Goal: Task Accomplishment & Management: Manage account settings

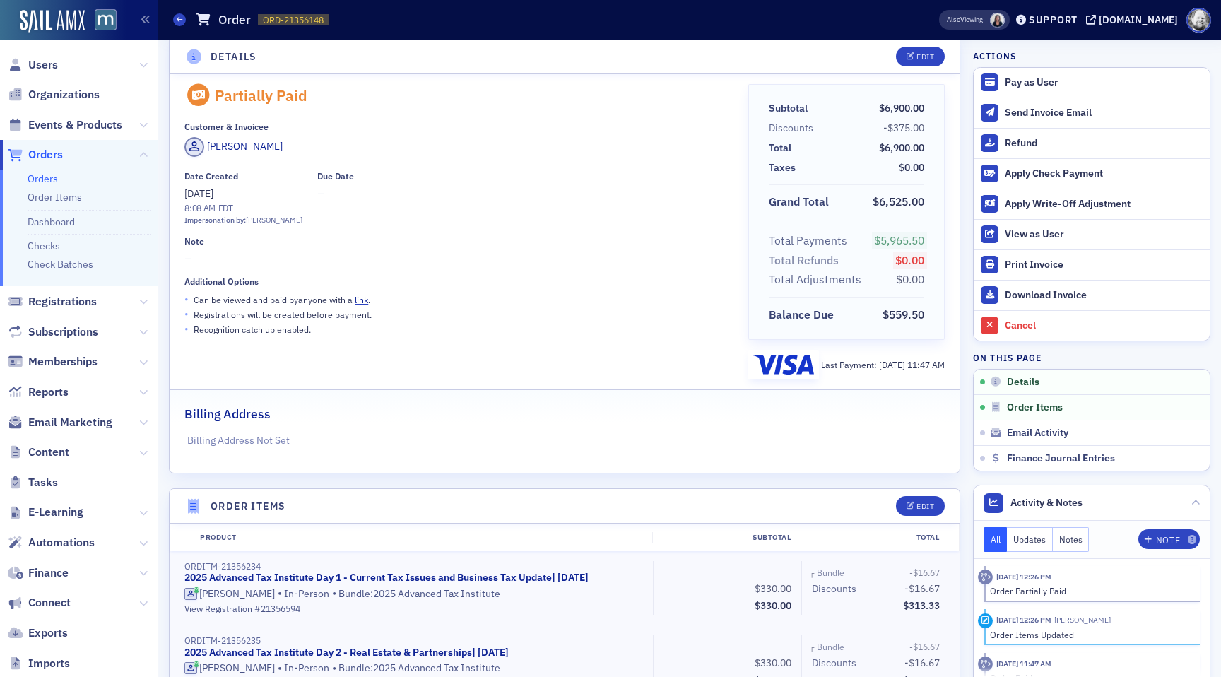
scroll to position [22, 0]
drag, startPoint x: 344, startPoint y: 594, endPoint x: 483, endPoint y: 595, distance: 139.2
click at [484, 595] on div "Clare Kim • In-Person • Bundle: 2025 Advanced Tax Institute" at bounding box center [413, 592] width 459 height 14
copy div "2025 Advanced Tax Institute"
click at [81, 121] on span "Events & Products" at bounding box center [75, 125] width 94 height 16
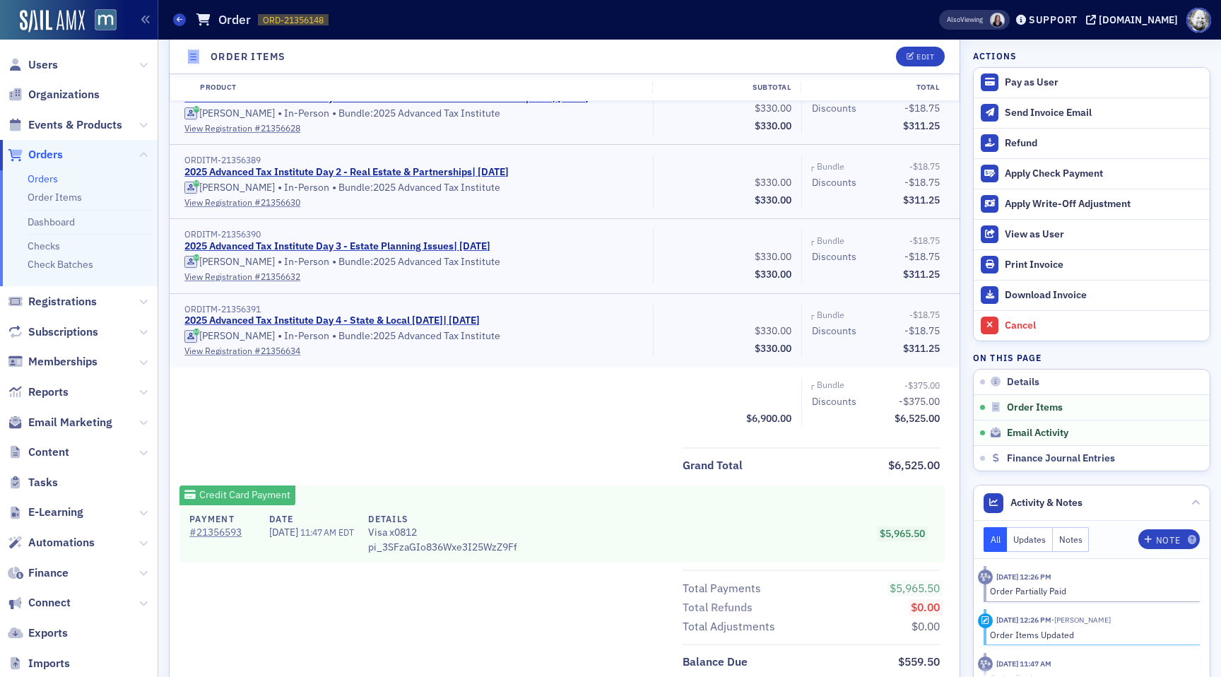
scroll to position [2055, 0]
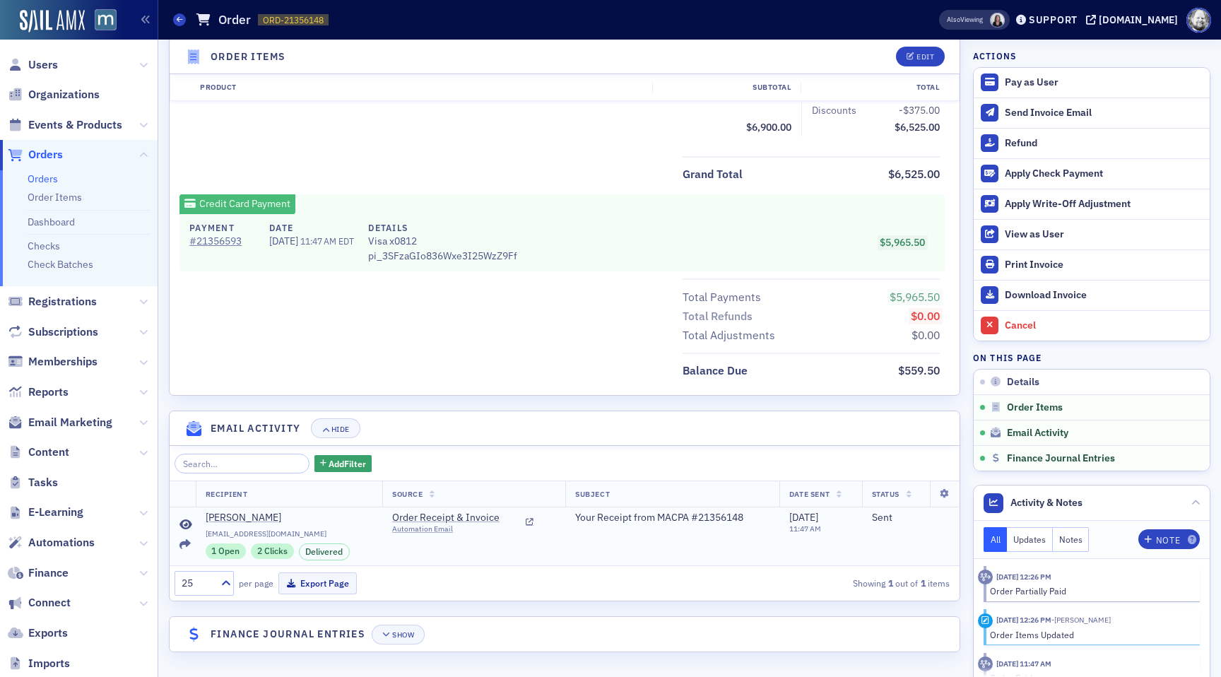
click at [187, 522] on icon at bounding box center [186, 524] width 13 height 11
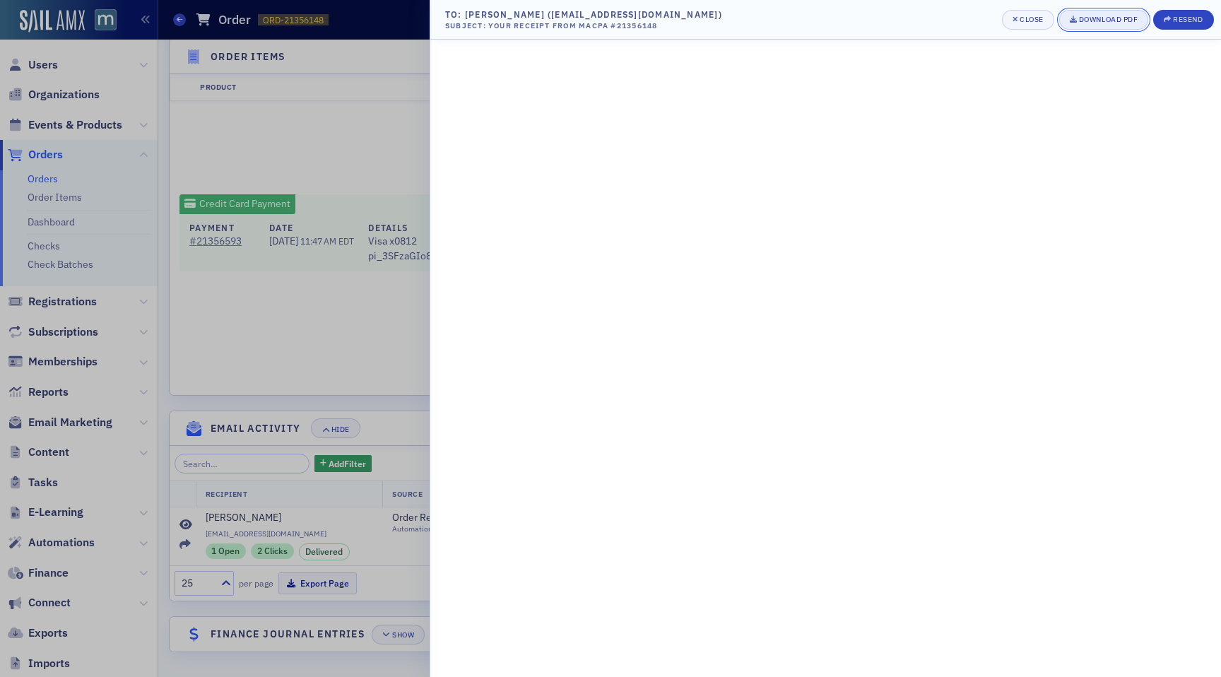
click at [1093, 19] on div "Download PDF" at bounding box center [1108, 20] width 59 height 8
click at [1019, 11] on button "Close" at bounding box center [1028, 20] width 52 height 20
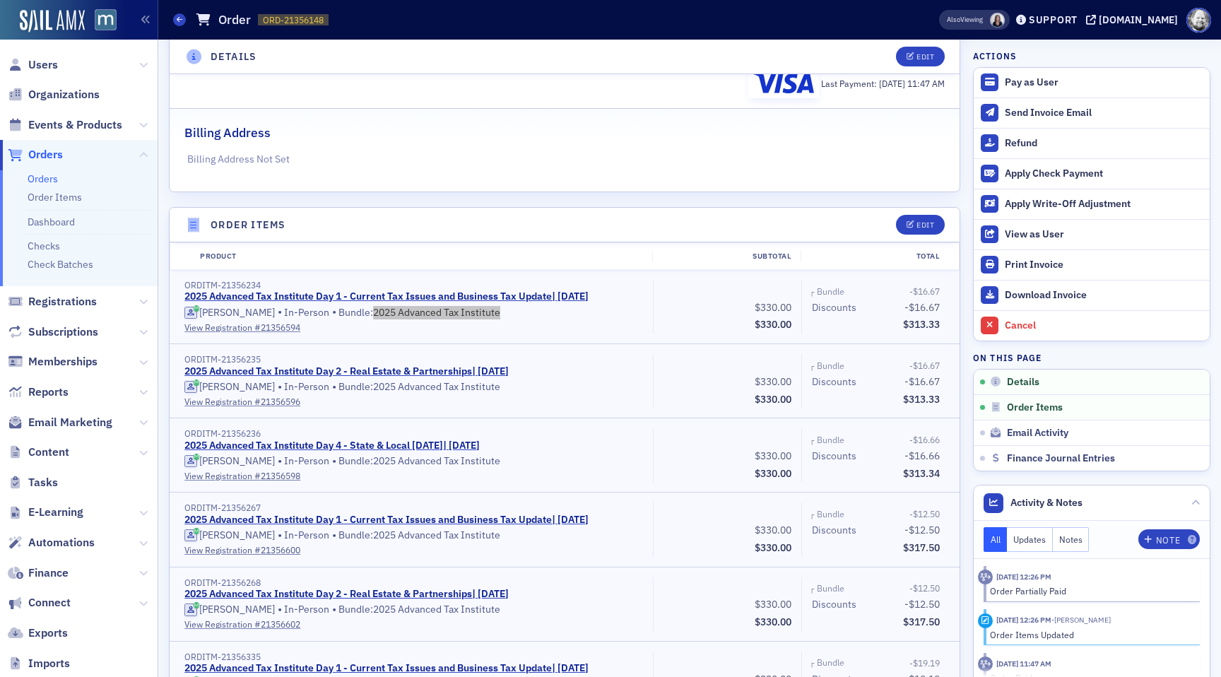
scroll to position [303, 0]
click at [69, 128] on span "Events & Products" at bounding box center [75, 125] width 94 height 16
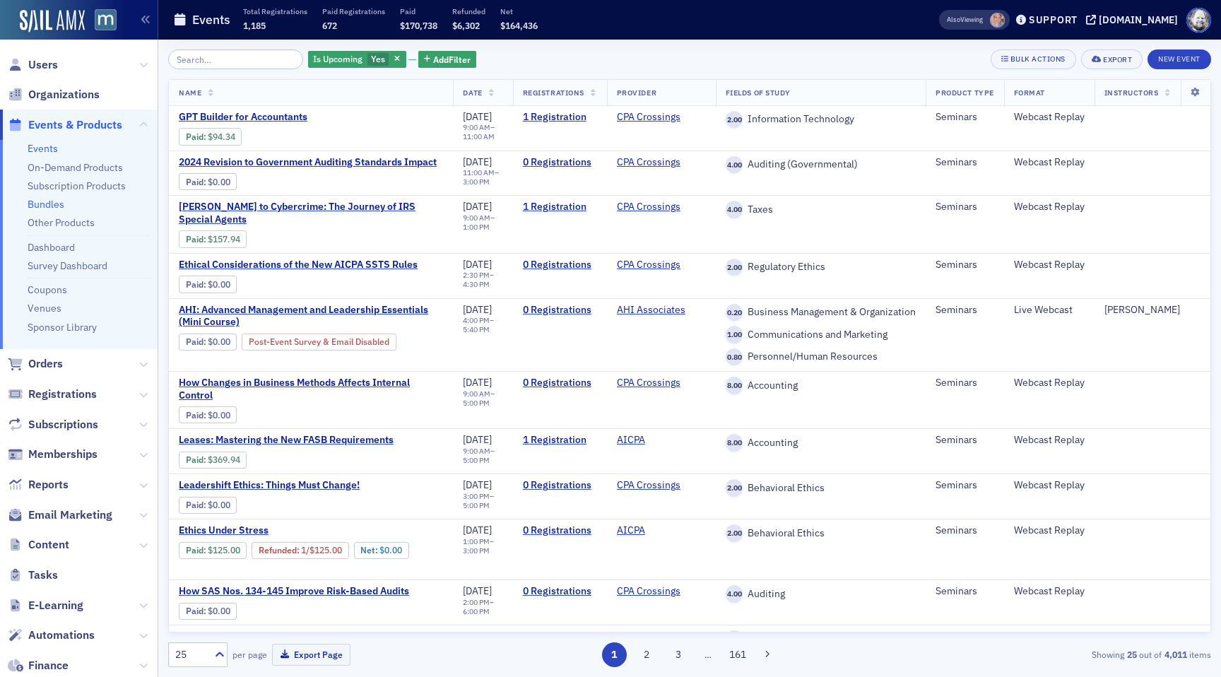
click at [57, 207] on link "Bundles" at bounding box center [46, 204] width 37 height 13
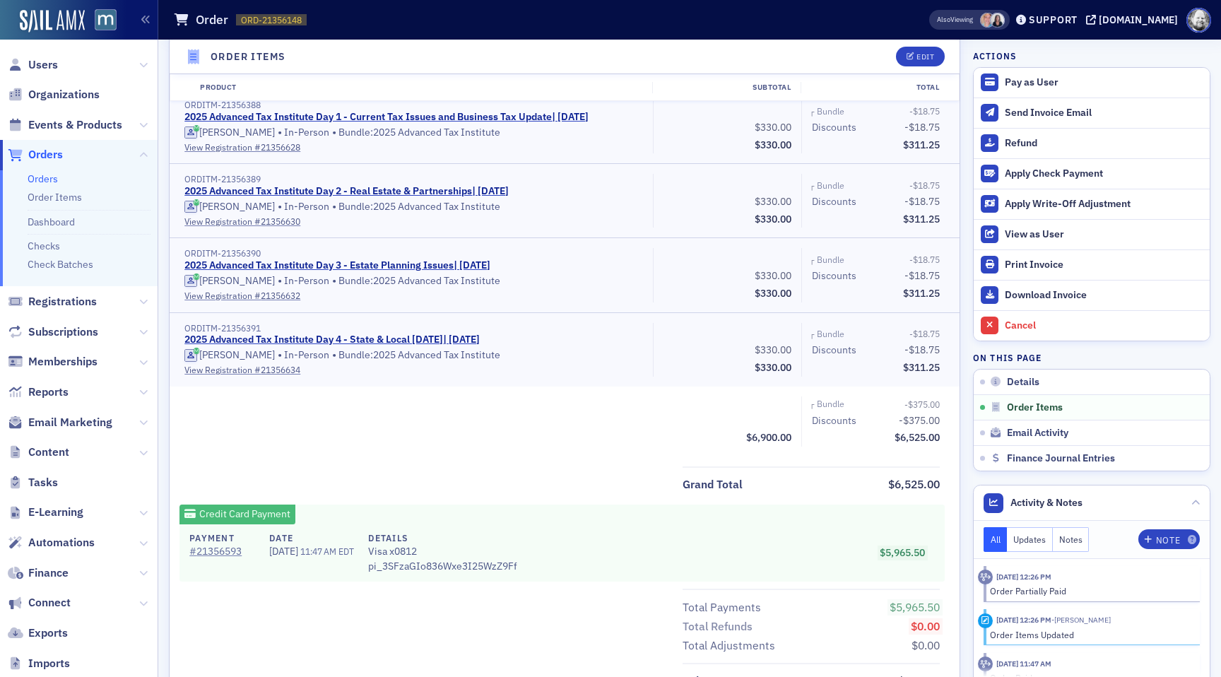
scroll to position [1744, 0]
click at [346, 116] on link "2025 Advanced Tax Institute Day 1 - Current Tax Issues and Business Tax Update …" at bounding box center [386, 118] width 404 height 13
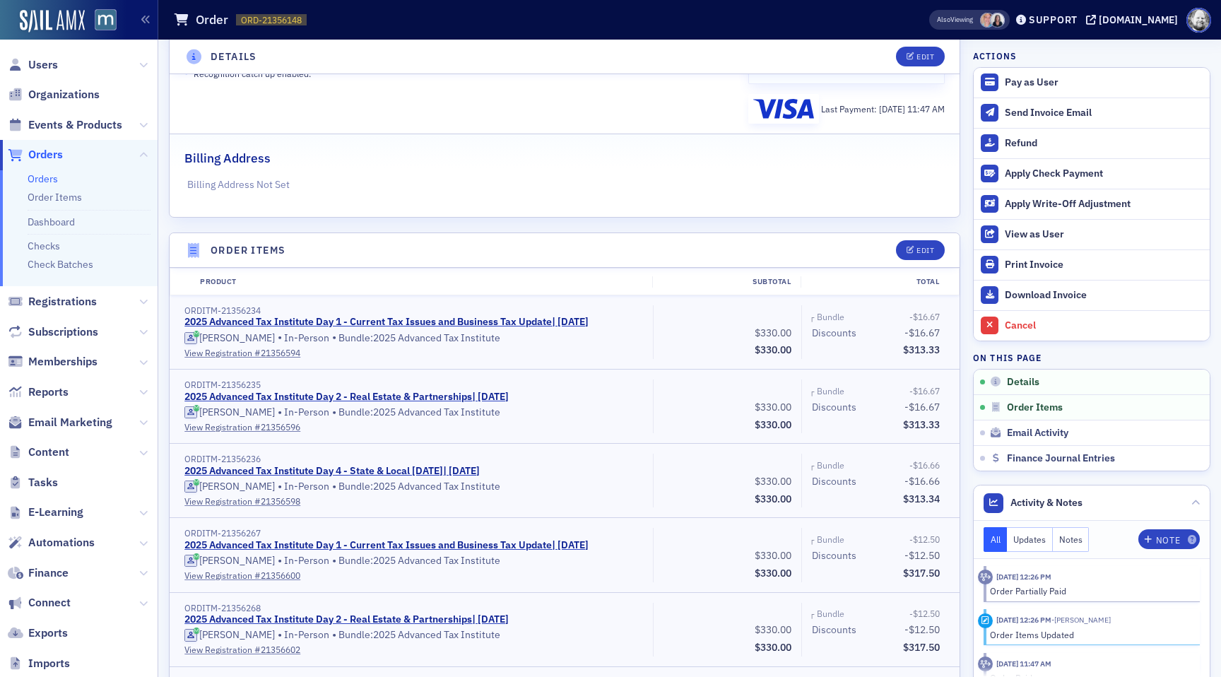
scroll to position [284, 0]
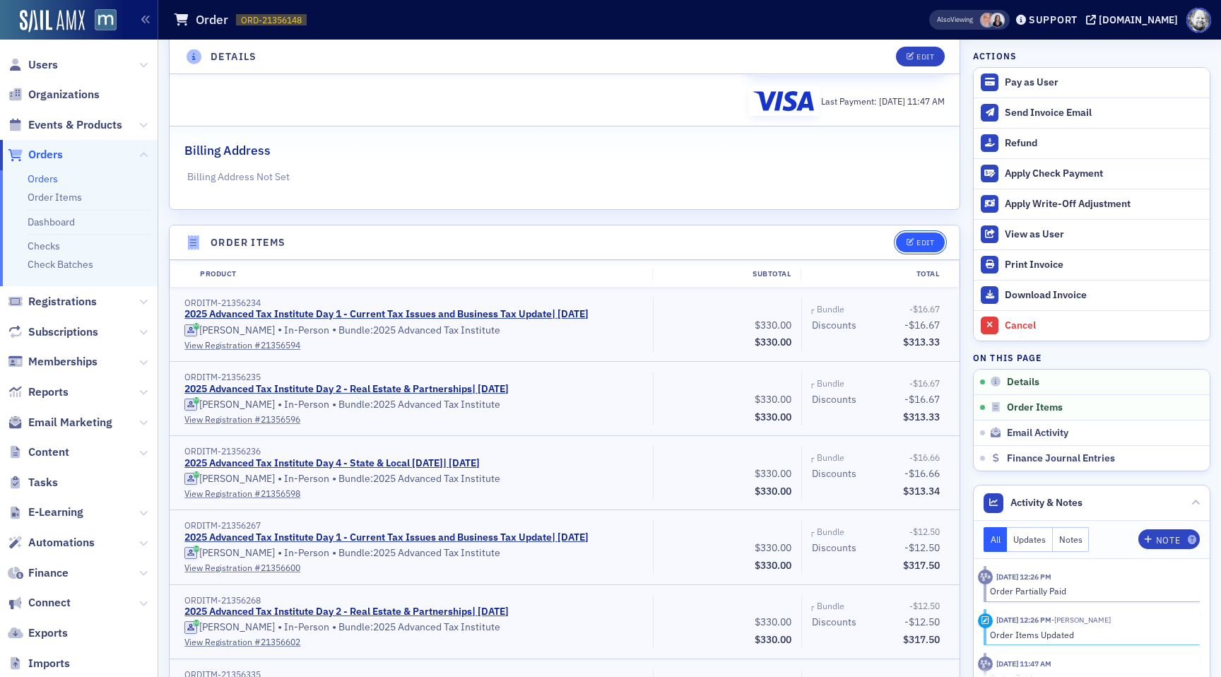
click at [931, 249] on button "Edit" at bounding box center [920, 243] width 49 height 20
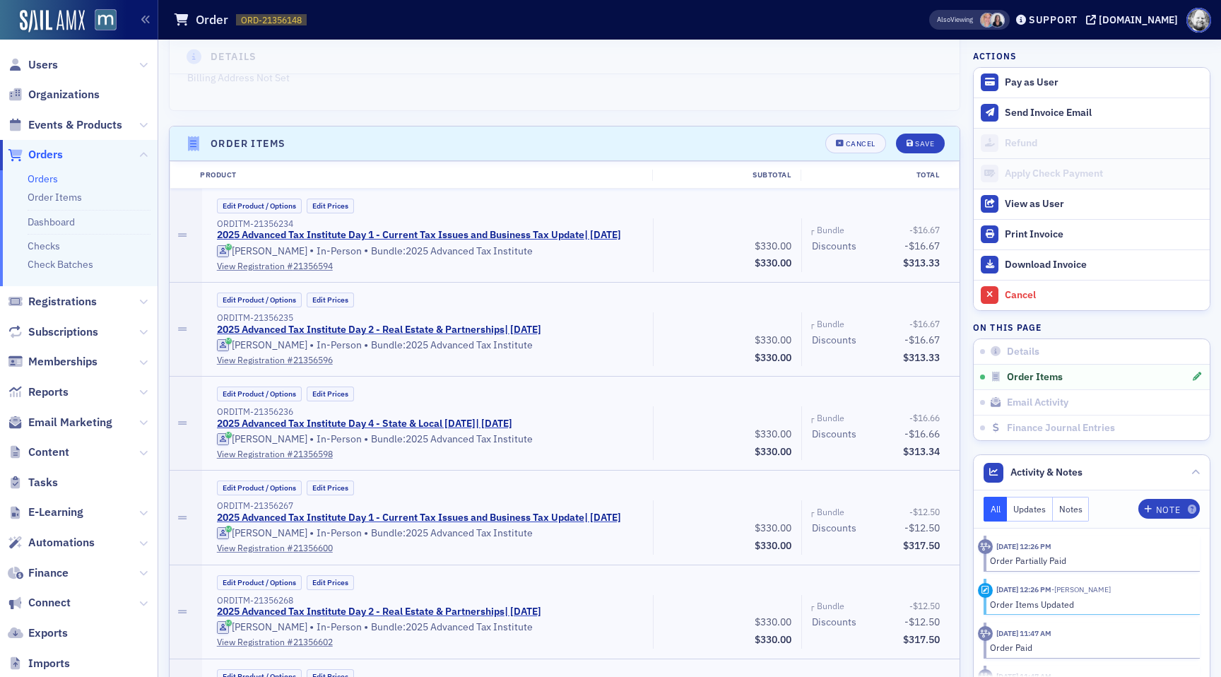
scroll to position [378, 0]
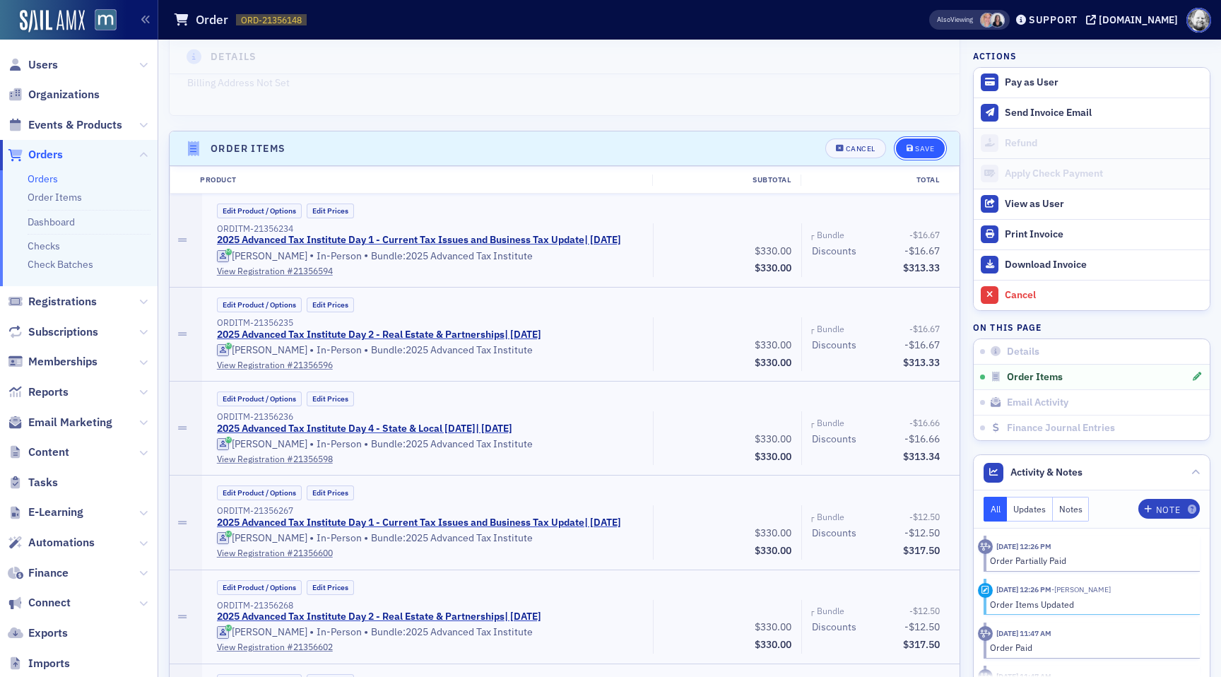
click at [924, 151] on div "Save" at bounding box center [924, 149] width 19 height 8
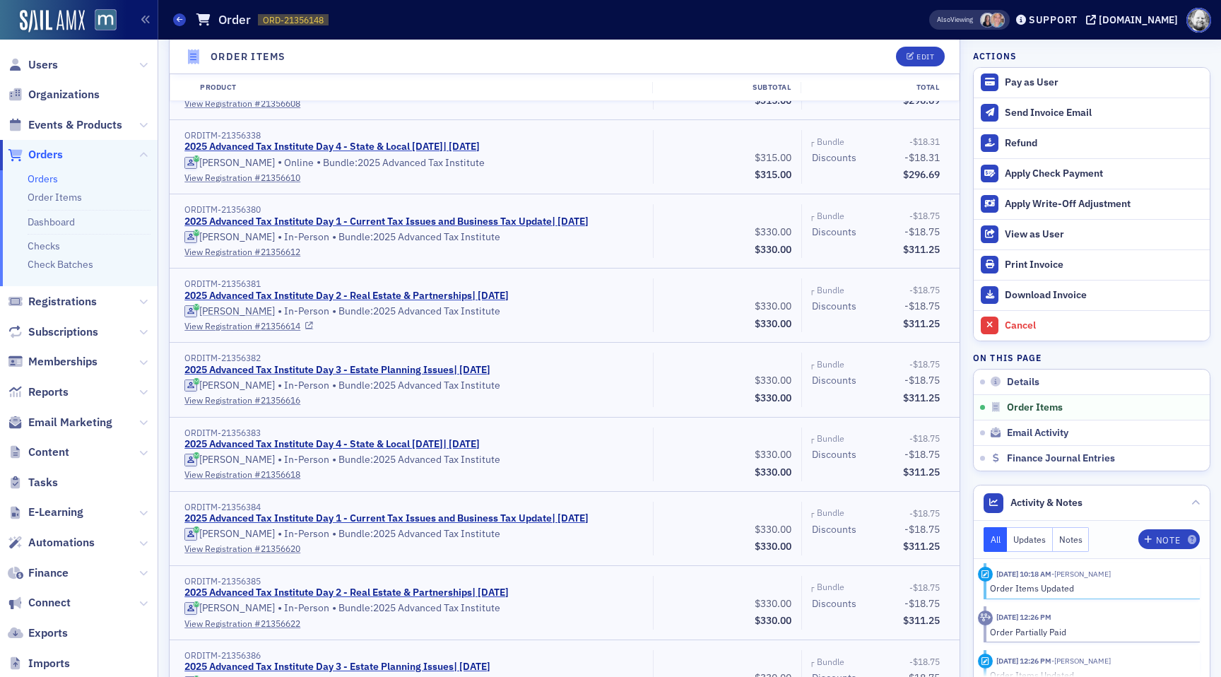
scroll to position [1009, 0]
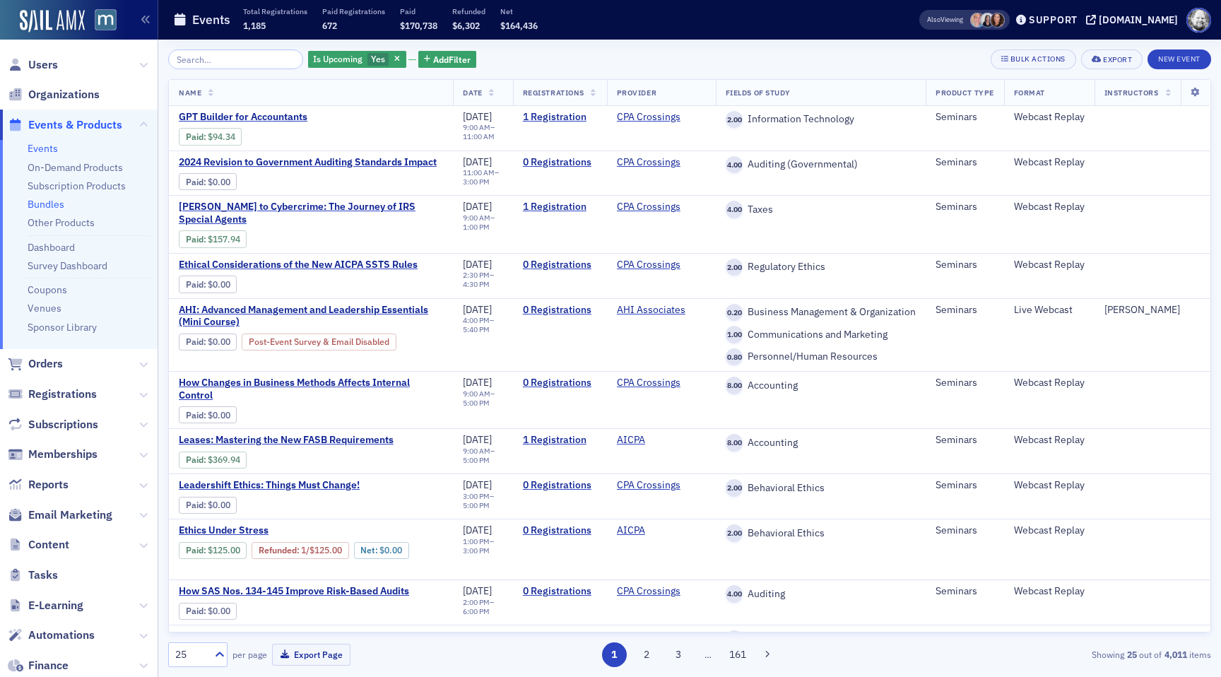
click at [54, 208] on link "Bundles" at bounding box center [46, 204] width 37 height 13
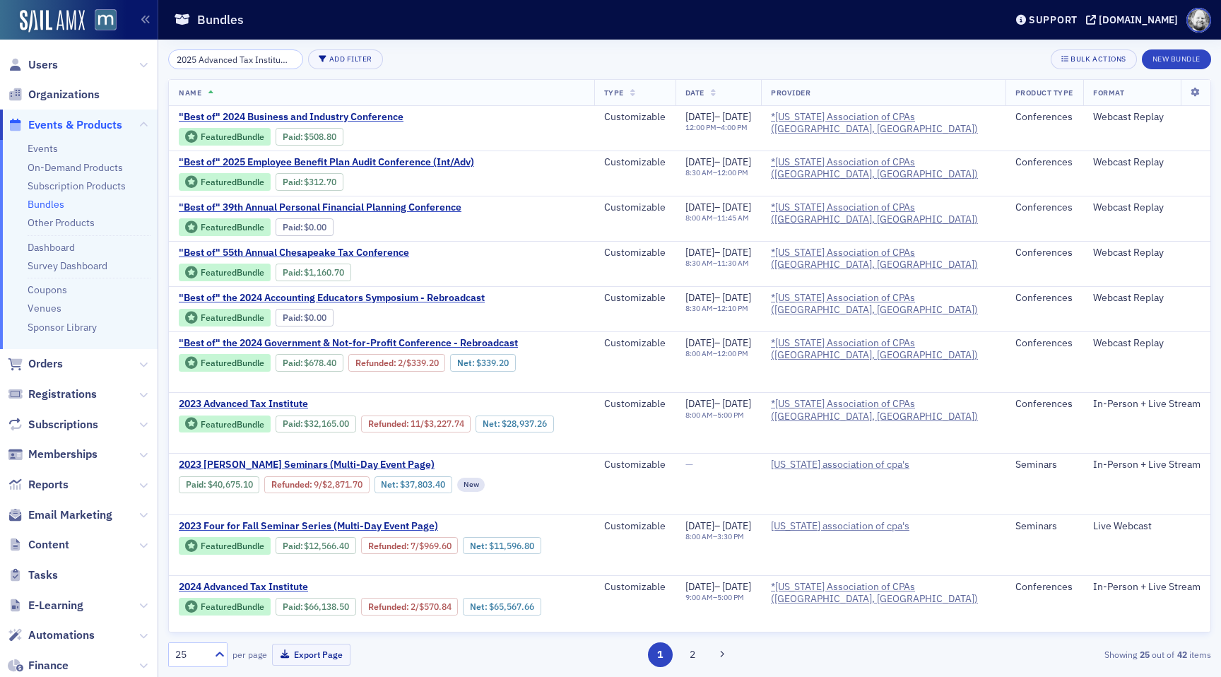
scroll to position [0, 19]
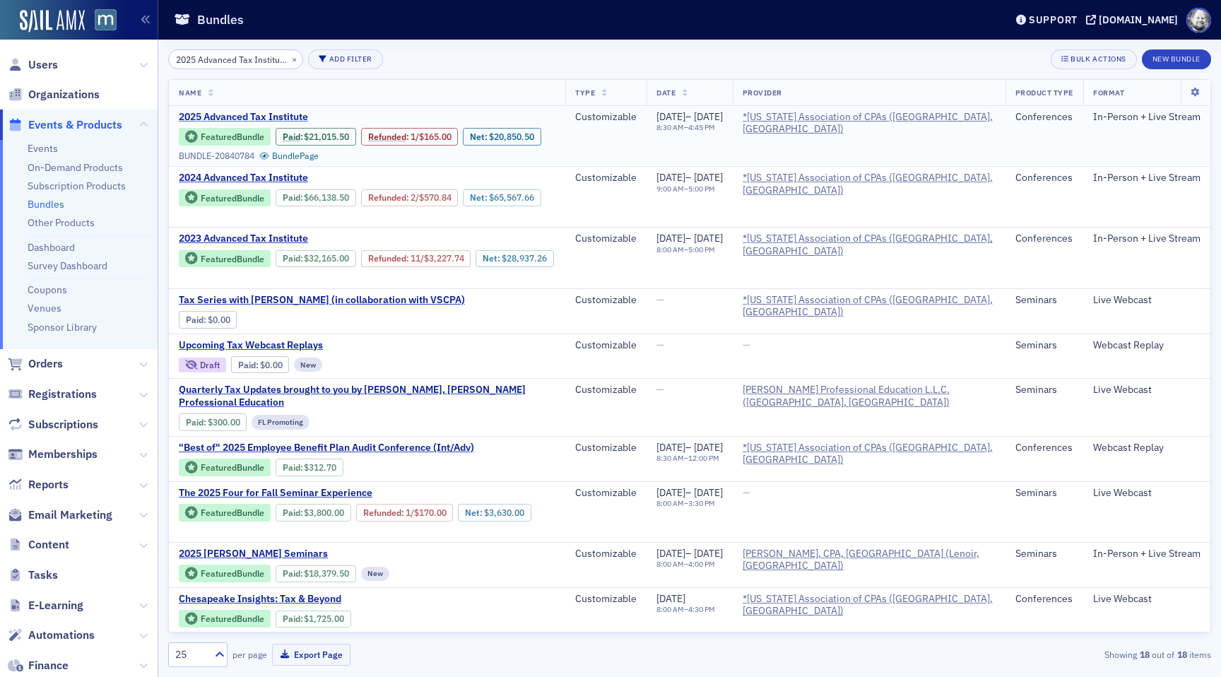
type input "2025 Advanced Tax Institute"
click at [272, 115] on span "2025 Advanced Tax Institute" at bounding box center [297, 117] width 237 height 13
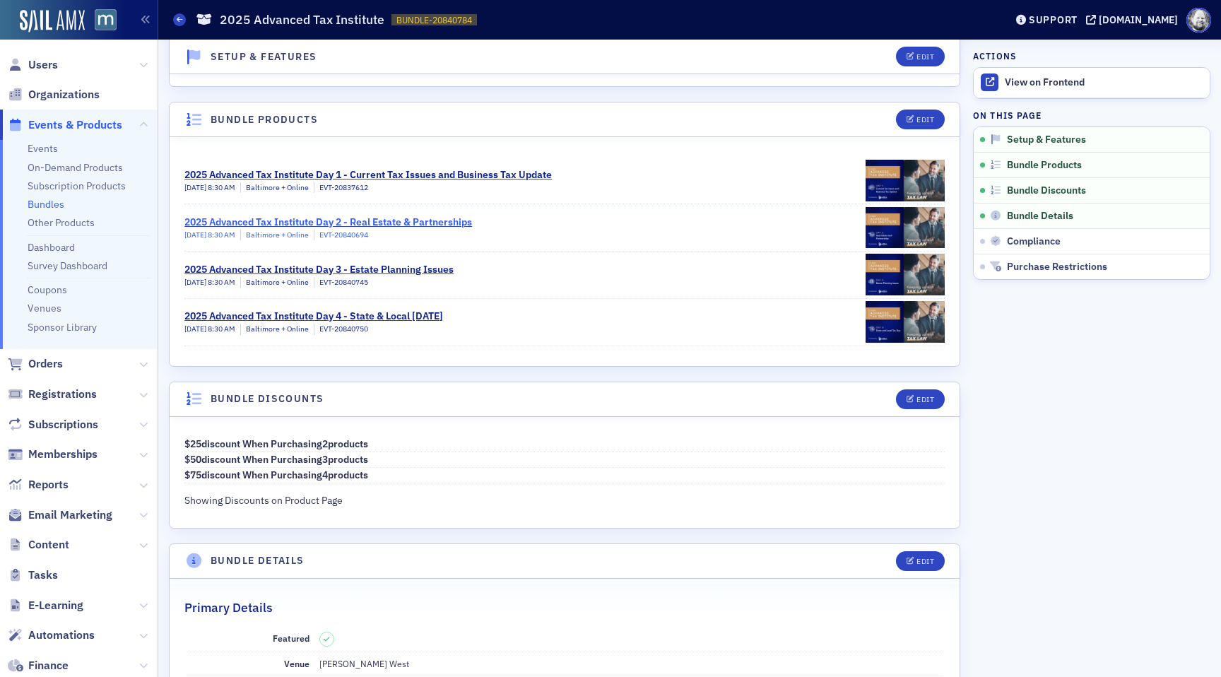
scroll to position [220, 0]
click at [613, 317] on link "2025 Advanced Tax Institute Day 4 - State & Local Tax Day 11/20/2025 8:30 AM Ba…" at bounding box center [564, 321] width 761 height 47
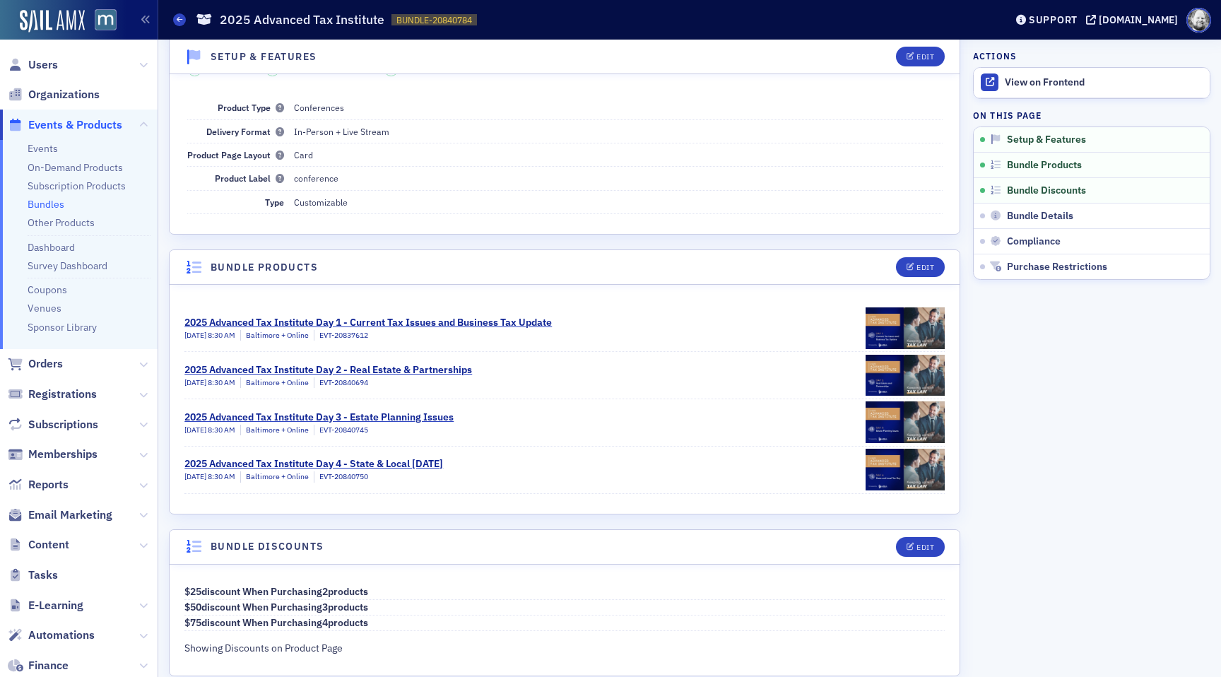
scroll to position [79, 0]
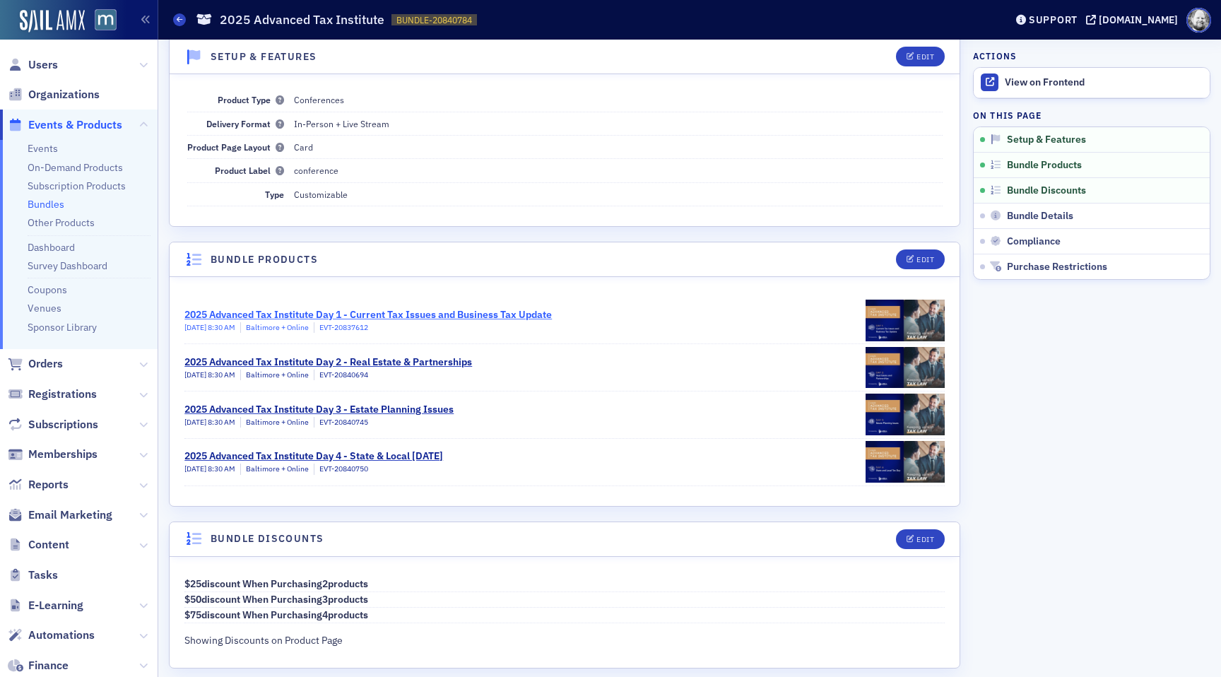
click at [344, 307] on div "2025 Advanced Tax Institute Day 1 - Current Tax Issues and Business Tax Update" at bounding box center [368, 314] width 368 height 15
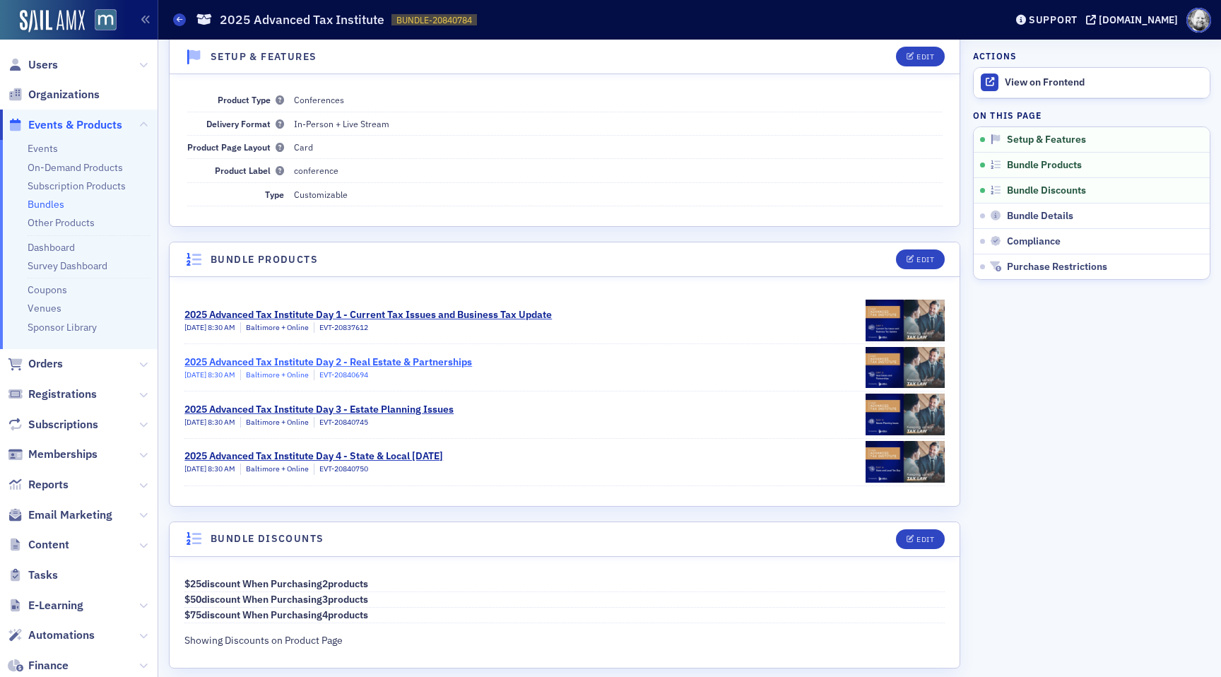
click at [344, 360] on div "2025 Advanced Tax Institute Day 2 - Real Estate & Partnerships" at bounding box center [328, 362] width 288 height 15
click at [342, 414] on div "2025 Advanced Tax Institute Day 3 - Estate Planning Issues" at bounding box center [318, 409] width 269 height 15
click at [342, 459] on div "2025 Advanced Tax Institute Day 4 - State & Local Tax Day" at bounding box center [313, 456] width 259 height 15
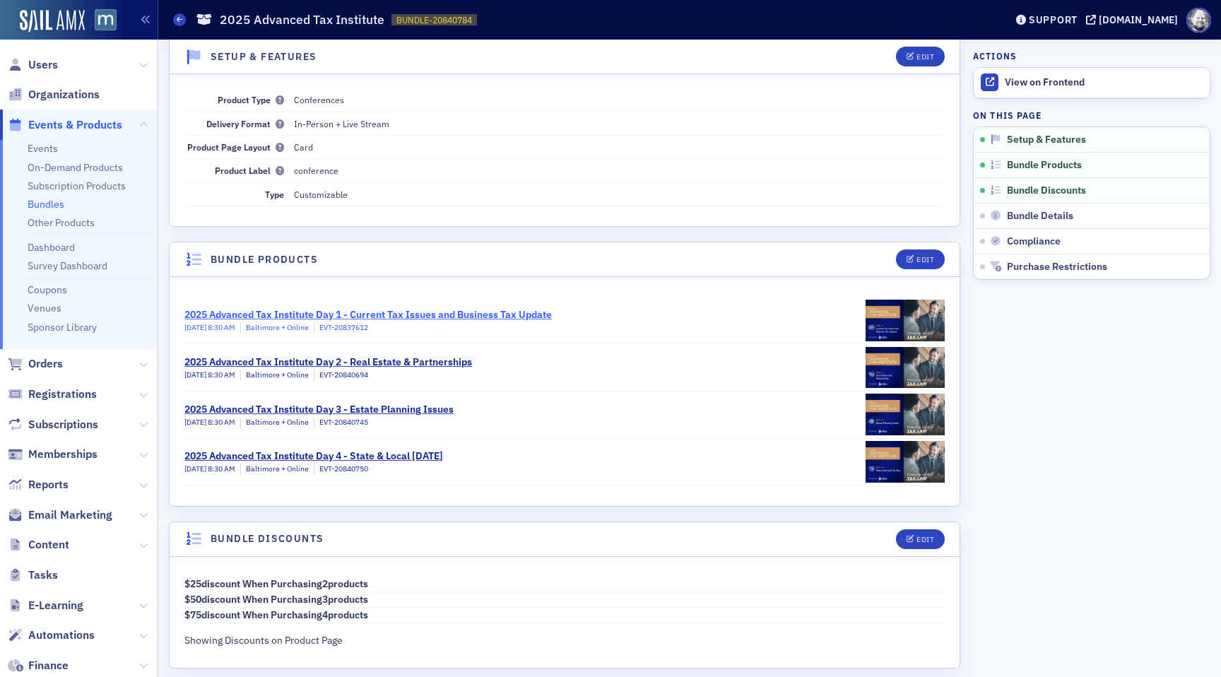
click at [464, 310] on div "2025 Advanced Tax Institute Day 1 - Current Tax Issues and Business Tax Update" at bounding box center [368, 314] width 368 height 15
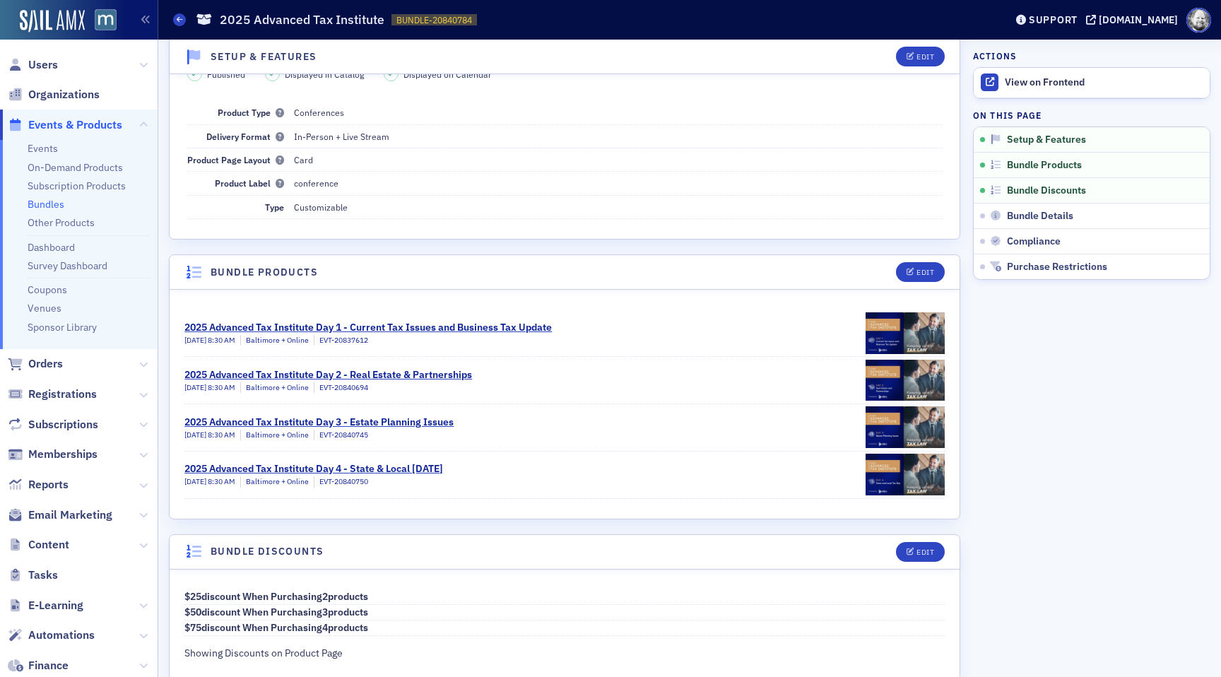
scroll to position [63, 0]
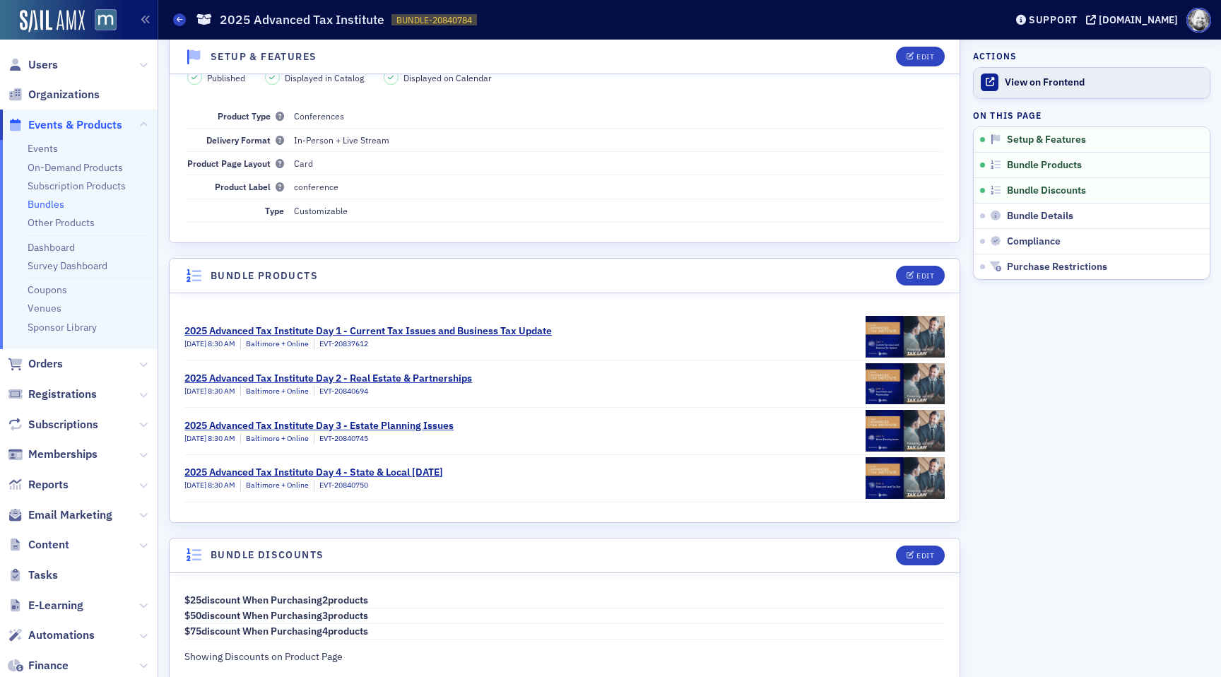
click at [1062, 90] on link "View on Frontend" at bounding box center [1092, 83] width 236 height 30
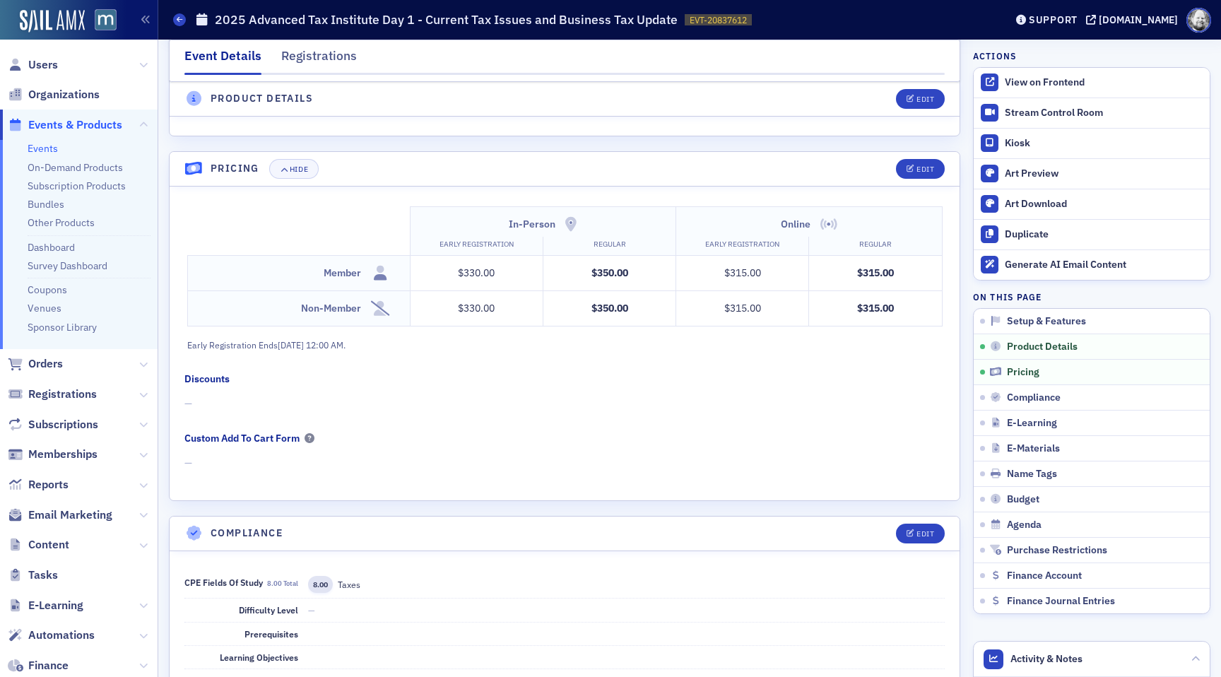
scroll to position [1250, 0]
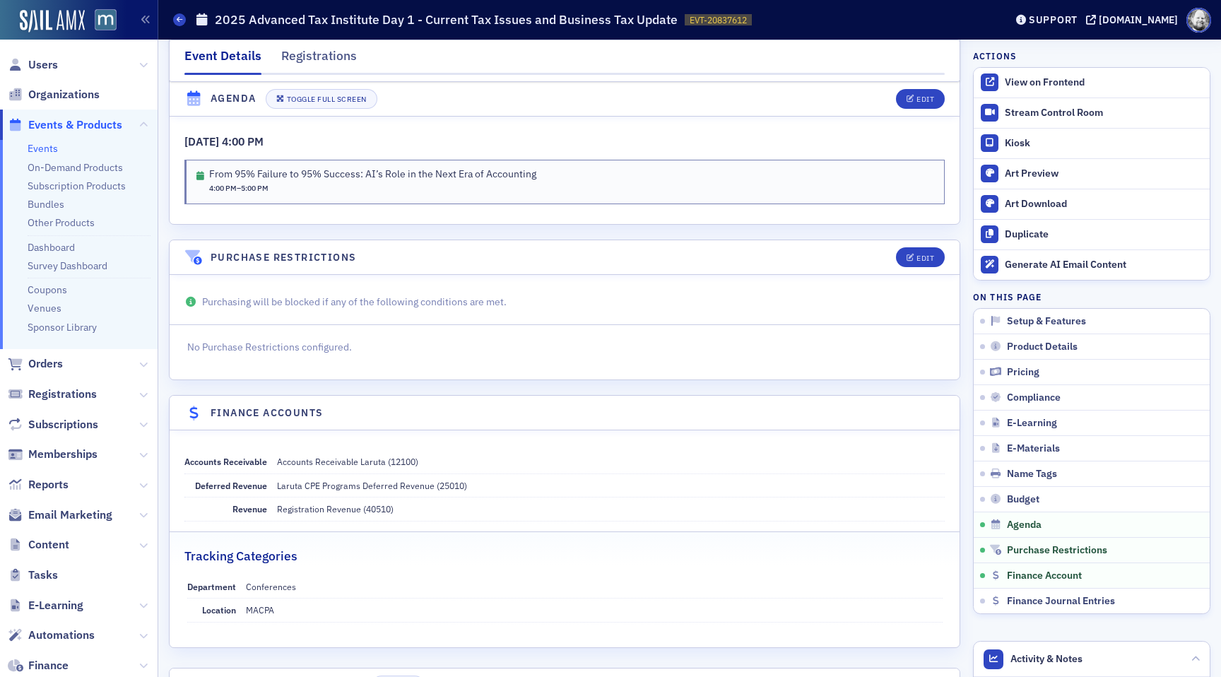
scroll to position [3663, 0]
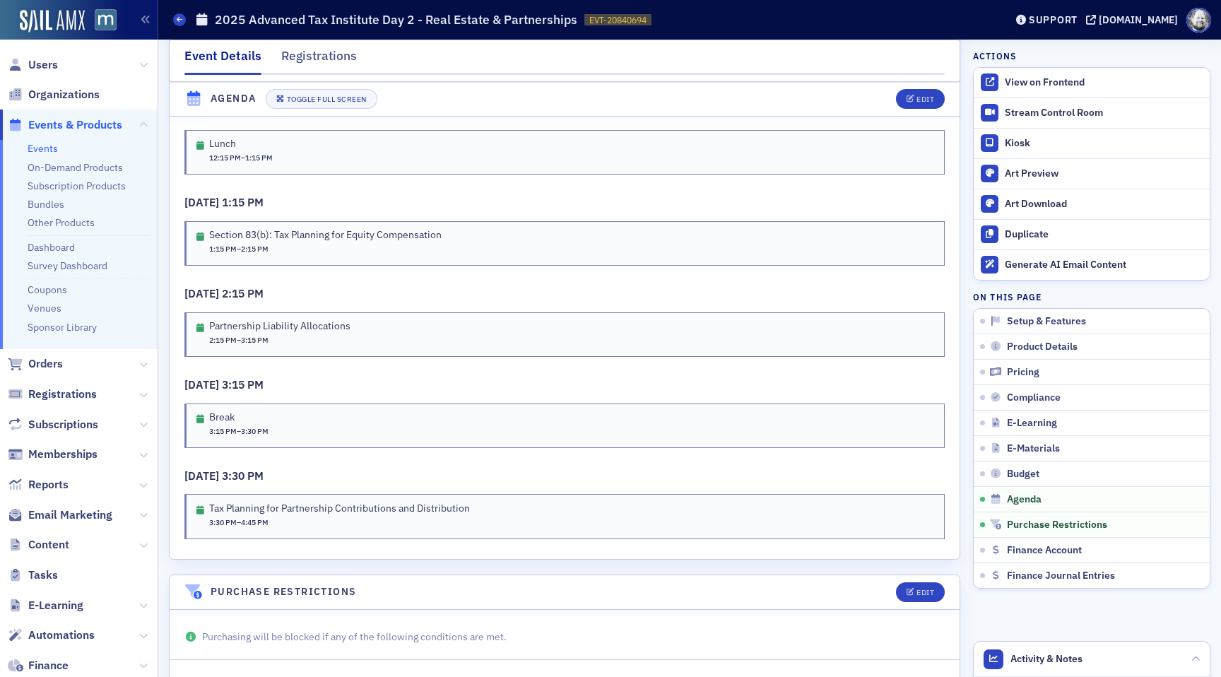
scroll to position [2981, 0]
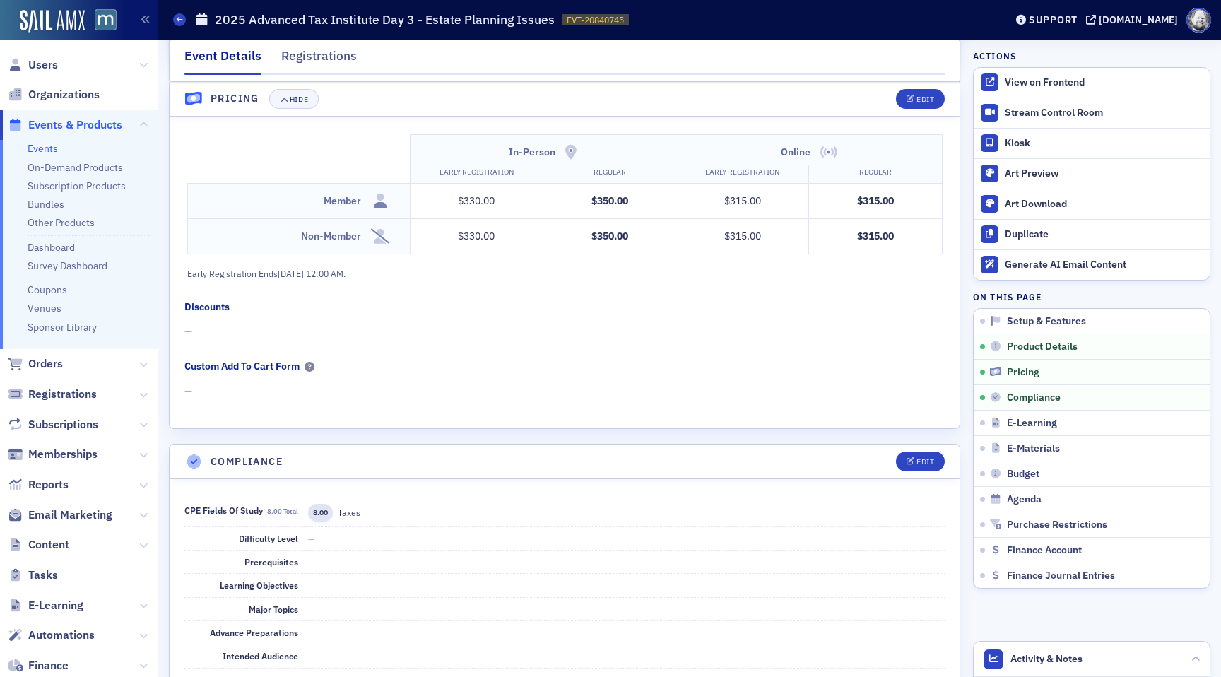
scroll to position [1196, 0]
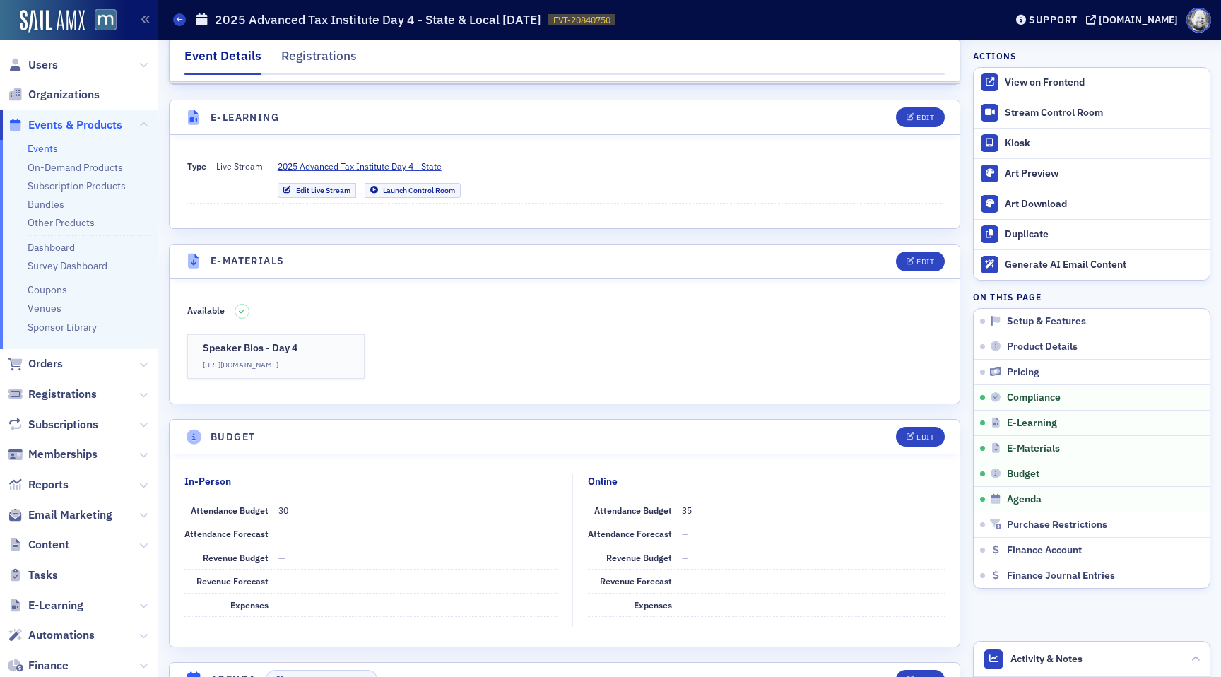
scroll to position [1908, 0]
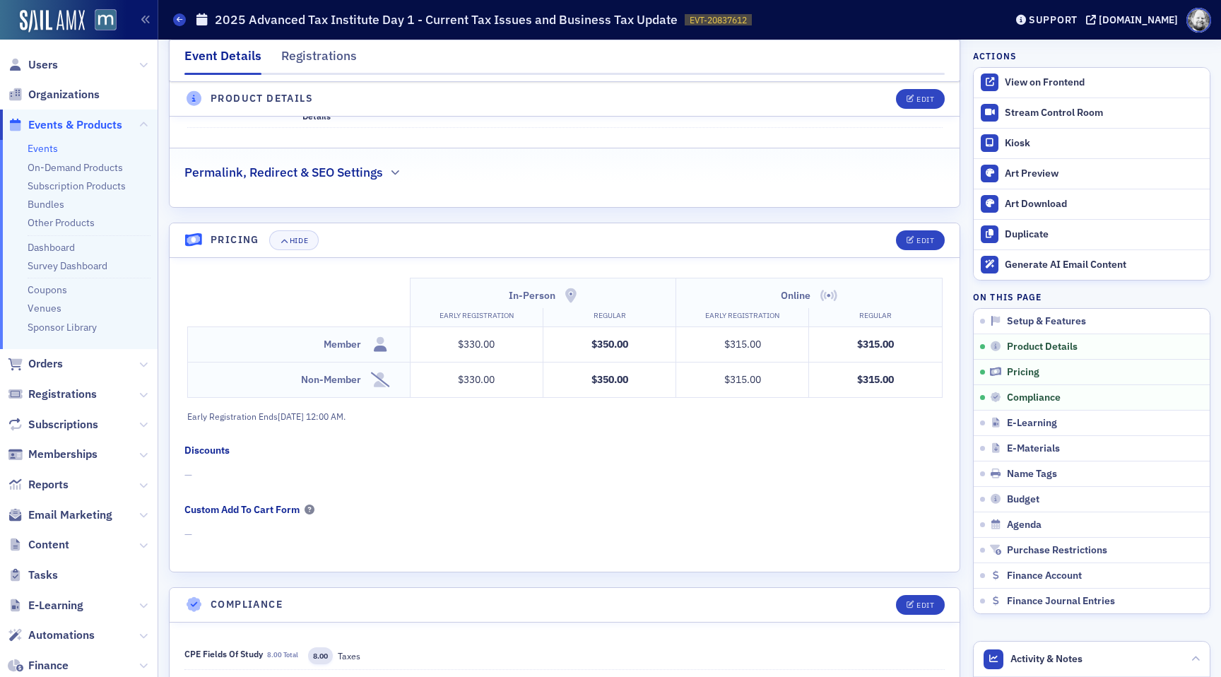
scroll to position [1148, 0]
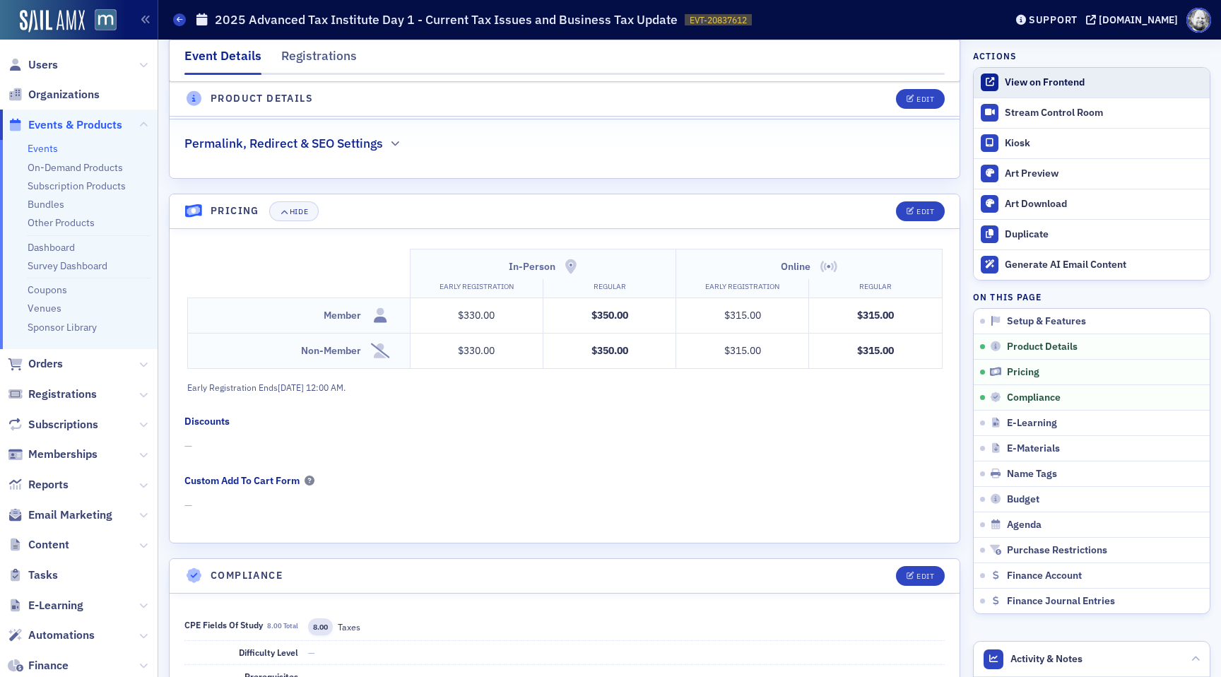
click at [1057, 86] on div "View on Frontend" at bounding box center [1104, 82] width 198 height 13
